Goal: Information Seeking & Learning: Check status

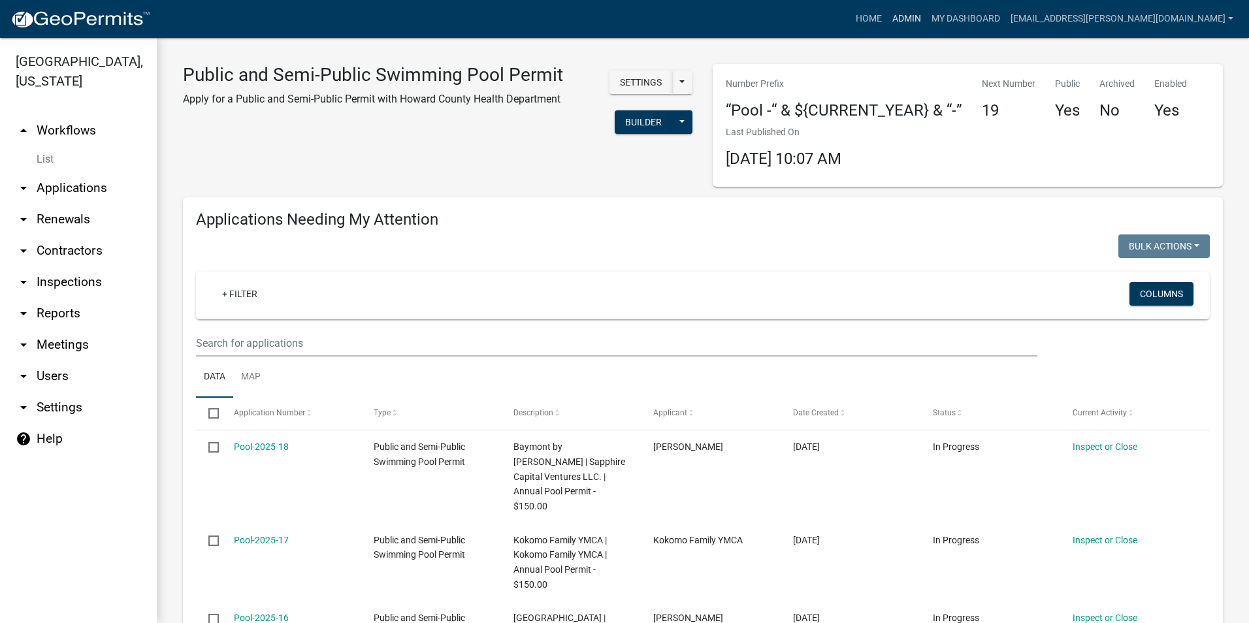
click at [926, 14] on link "Admin" at bounding box center [906, 19] width 39 height 25
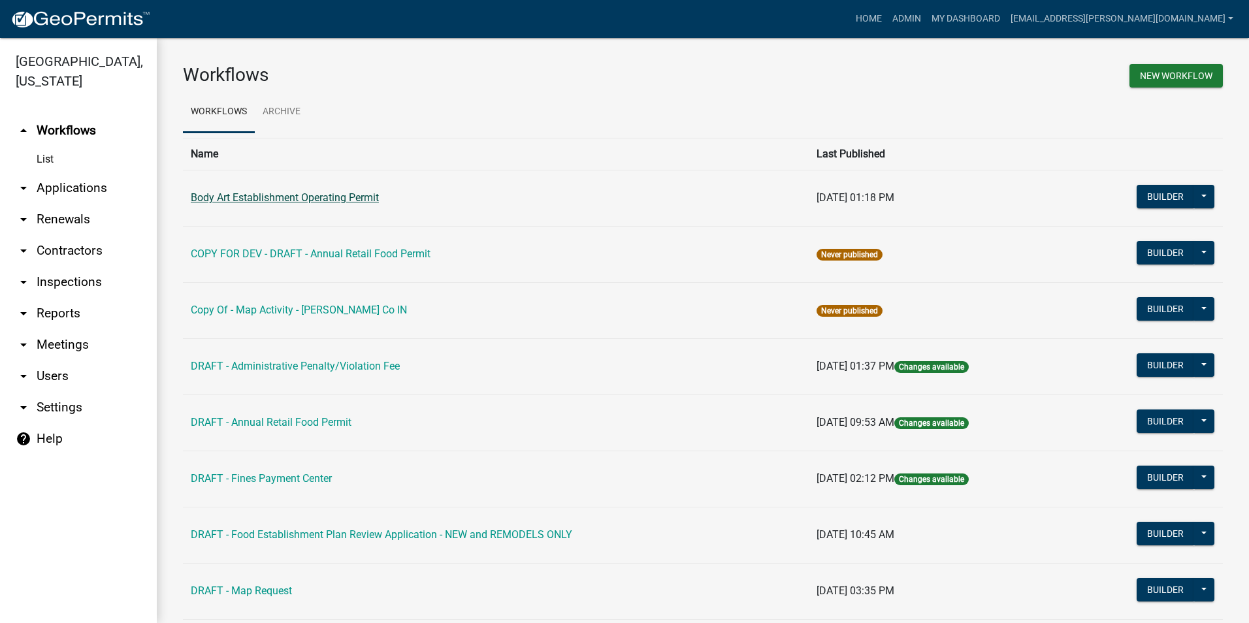
click at [328, 198] on link "Body Art Establishment Operating Permit" at bounding box center [285, 197] width 188 height 12
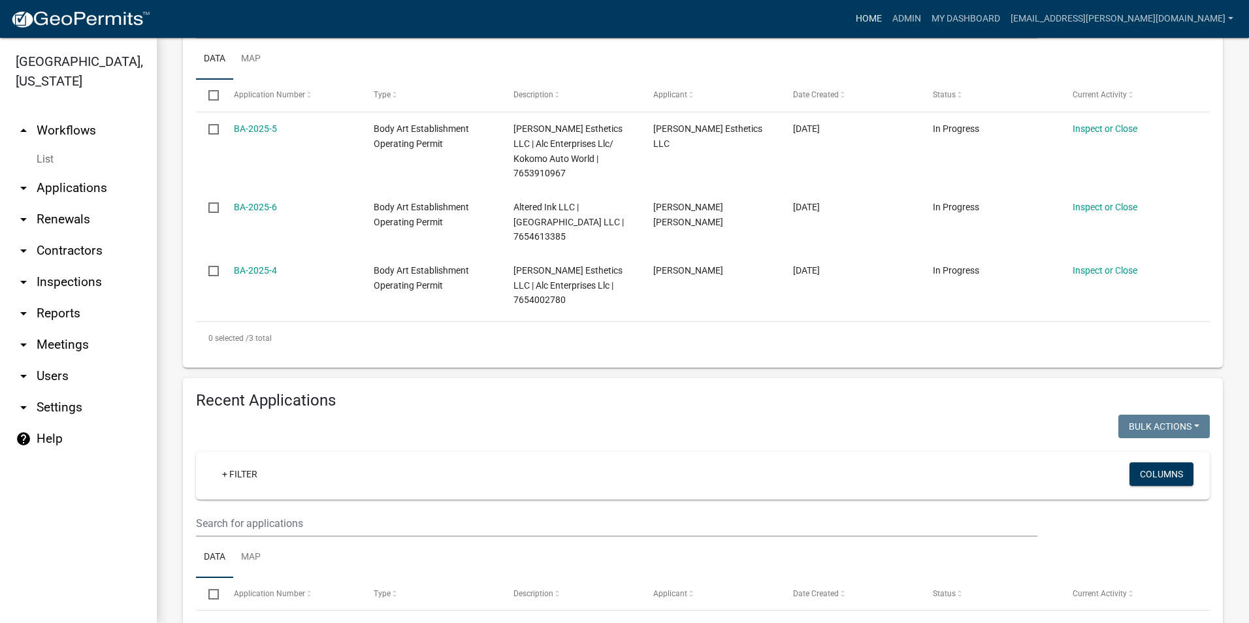
scroll to position [196, 0]
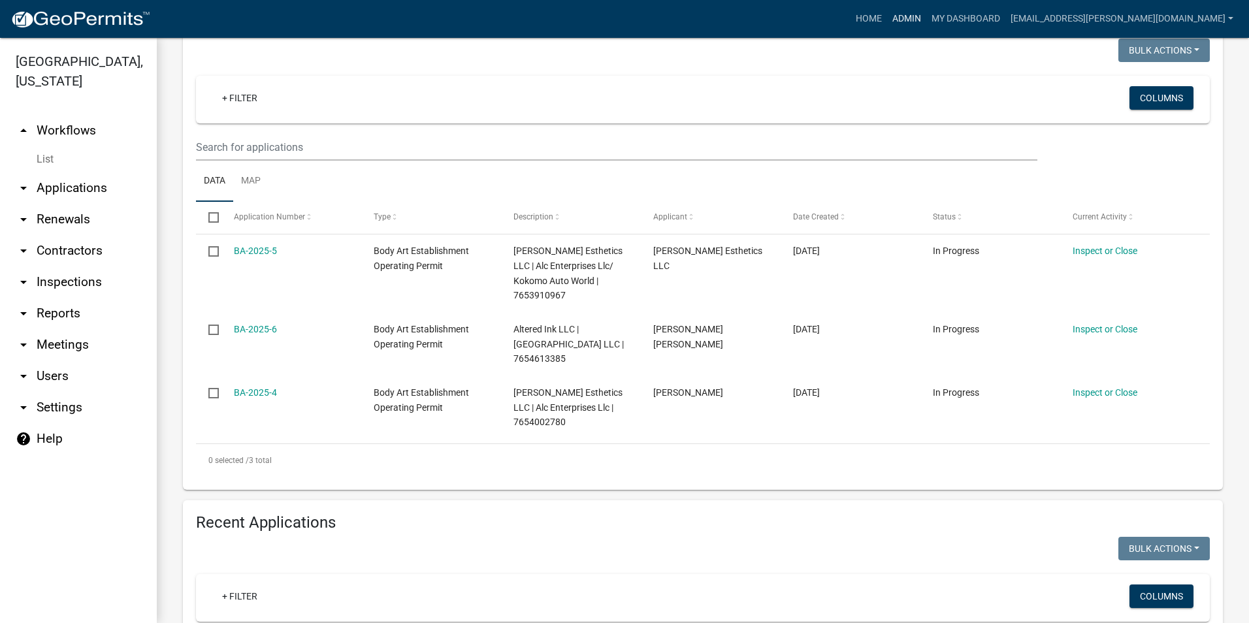
click at [926, 14] on link "Admin" at bounding box center [906, 19] width 39 height 25
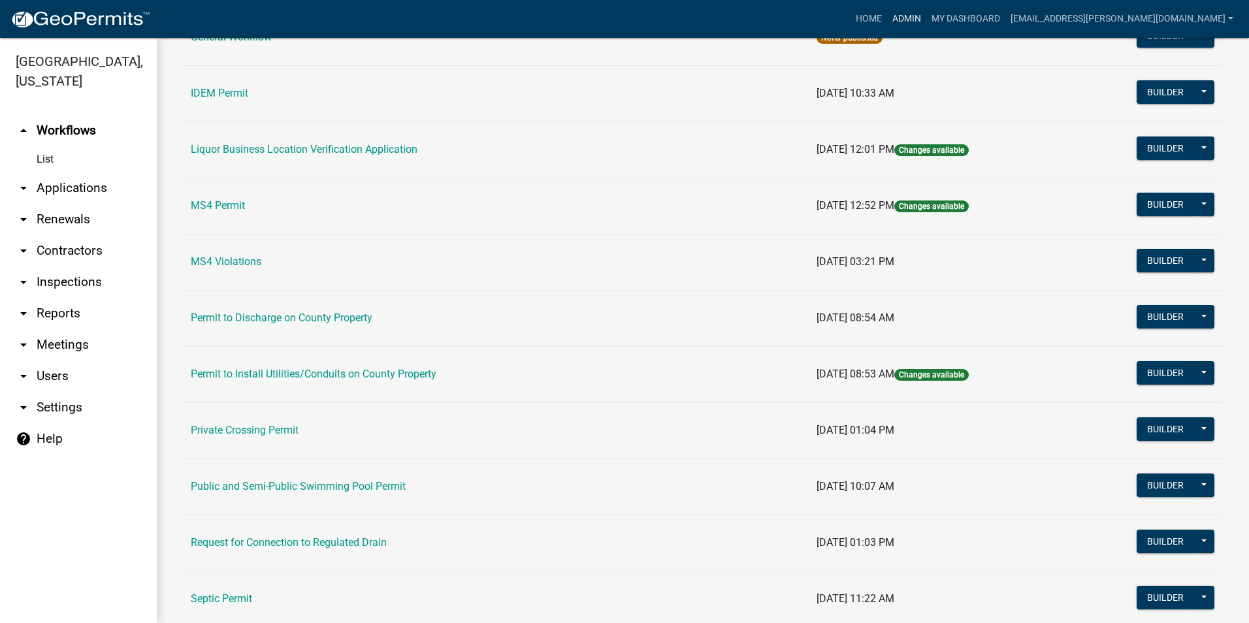
scroll to position [1044, 0]
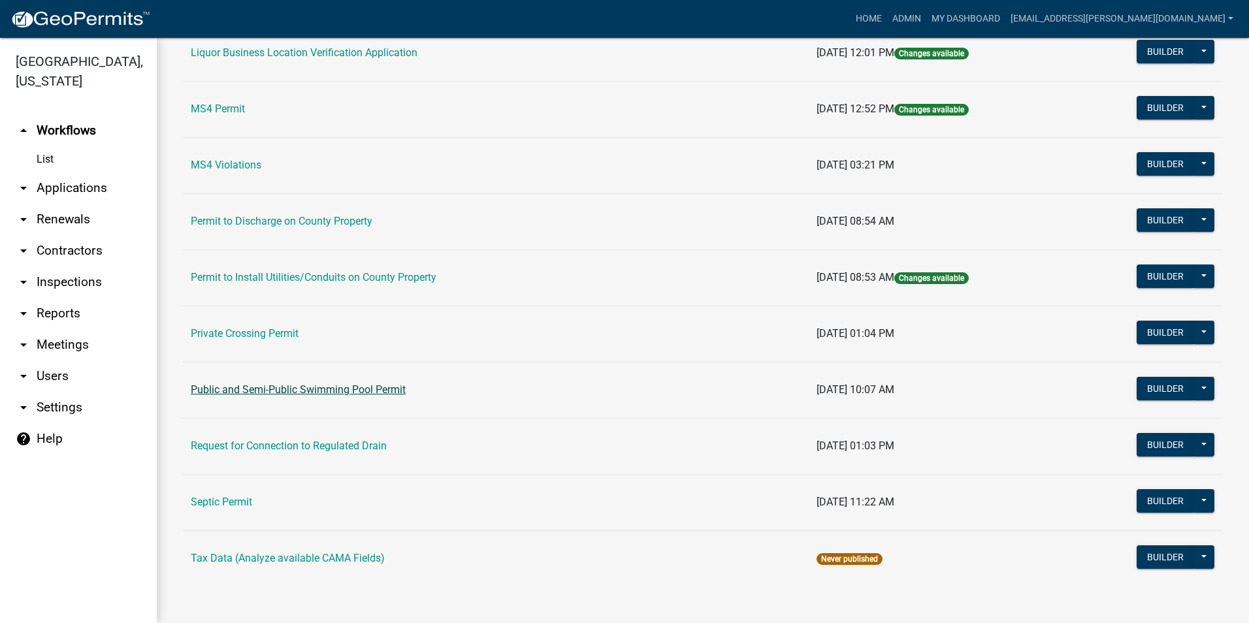
click at [389, 385] on link "Public and Semi-Public Swimming Pool Permit" at bounding box center [298, 389] width 215 height 12
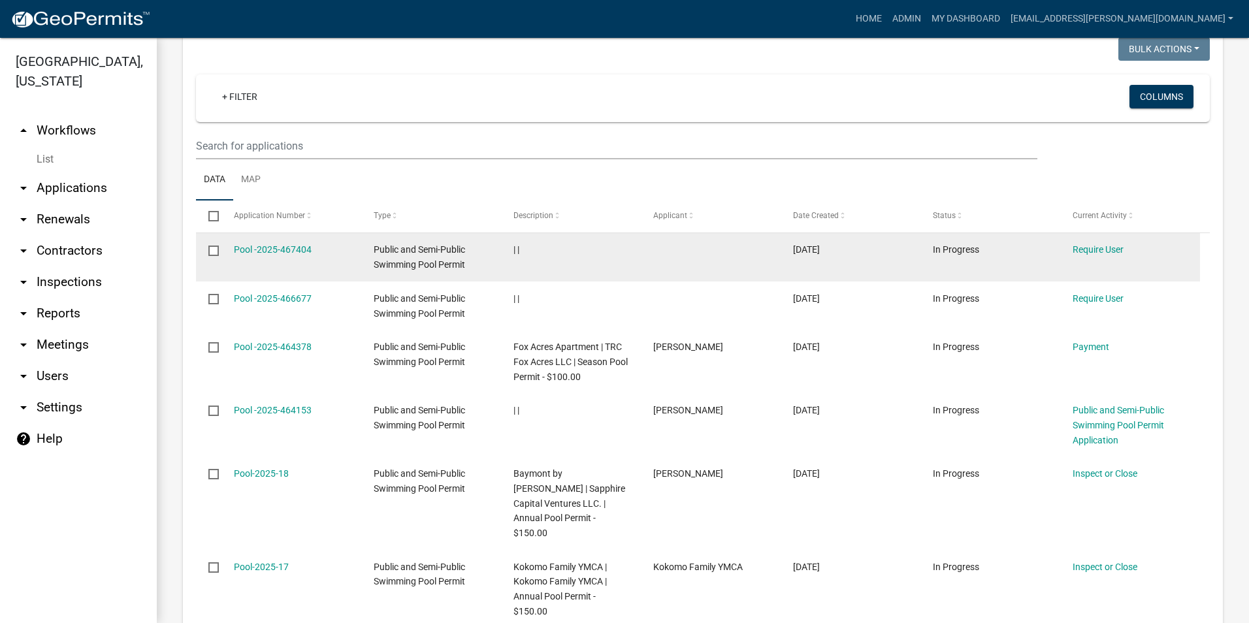
scroll to position [1176, 0]
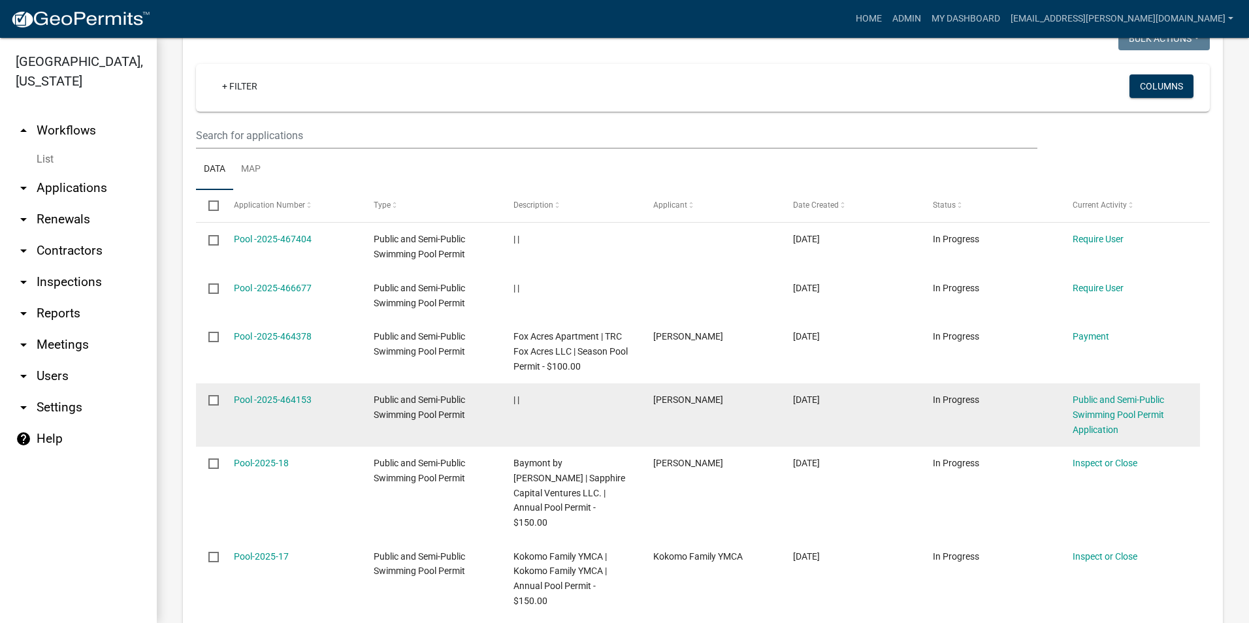
click at [1101, 422] on div "Public and Semi-Public Swimming Pool Permit Application" at bounding box center [1130, 415] width 115 height 44
click at [1103, 413] on link "Public and Semi-Public Swimming Pool Permit Application" at bounding box center [1118, 415] width 91 height 40
